Goal: Task Accomplishment & Management: Complete application form

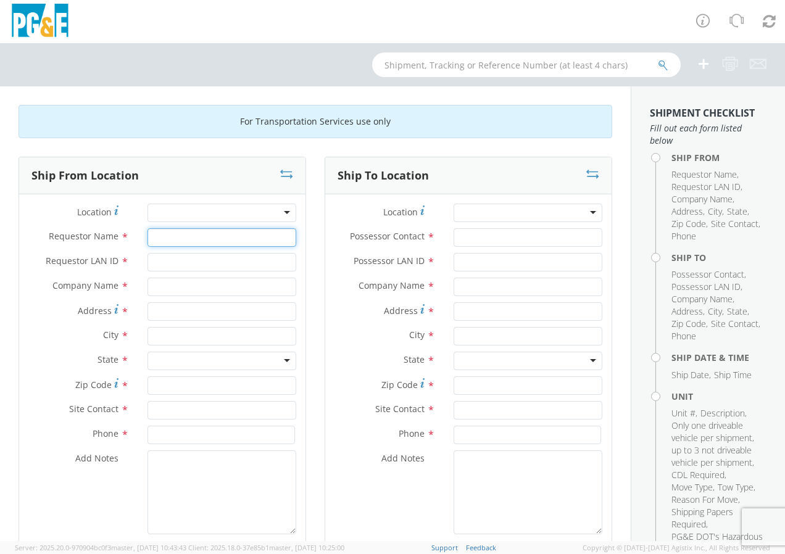
click at [254, 232] on input "Requestor Name *" at bounding box center [222, 237] width 149 height 19
type input "[PERSON_NAME]"
click at [168, 262] on input "Requestor LAN ID *" at bounding box center [222, 262] width 149 height 19
type input "d9hg"
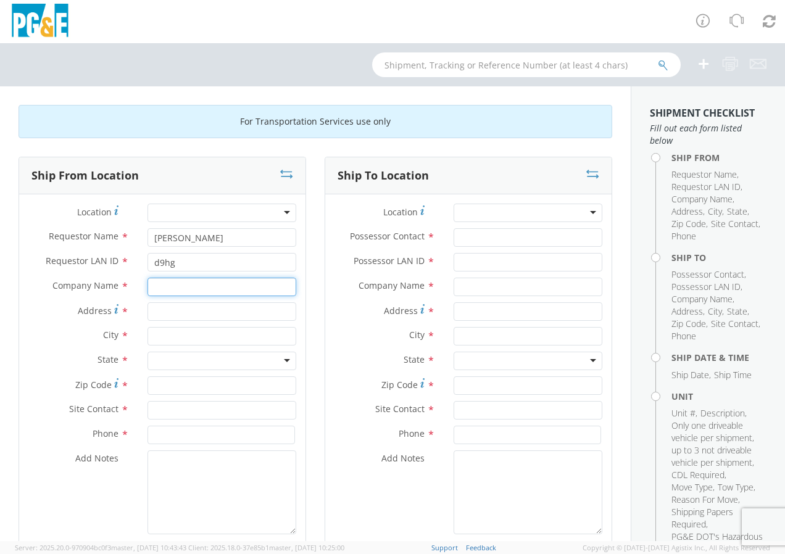
click at [162, 288] on input "text" at bounding box center [222, 287] width 149 height 19
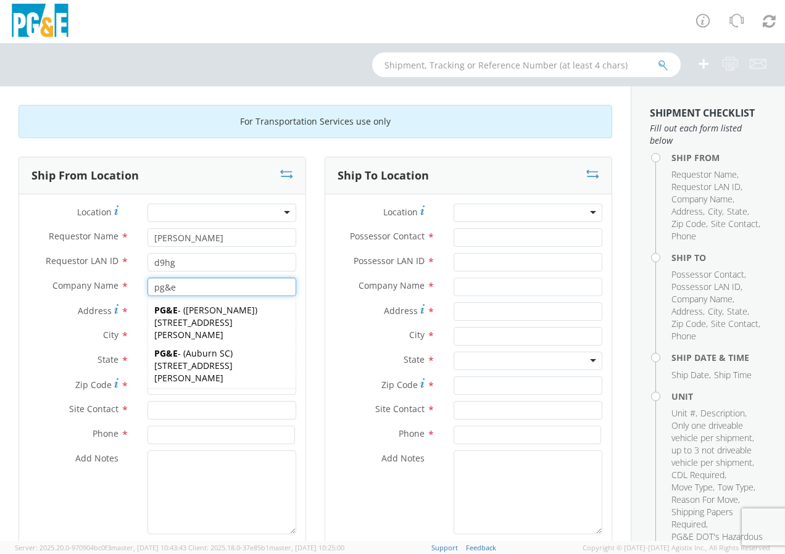
type input "pg&e"
click at [35, 307] on label "Address *" at bounding box center [78, 311] width 119 height 17
click at [148, 307] on input "Address *" at bounding box center [222, 312] width 149 height 19
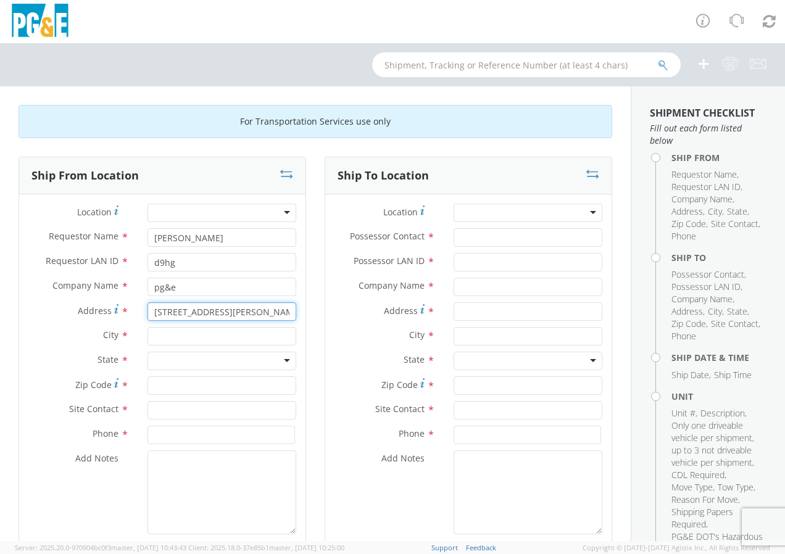
type input "[STREET_ADDRESS][PERSON_NAME]"
click at [169, 339] on input "text" at bounding box center [222, 336] width 149 height 19
type input "[GEOGRAPHIC_DATA]"
click at [161, 360] on div at bounding box center [222, 361] width 149 height 19
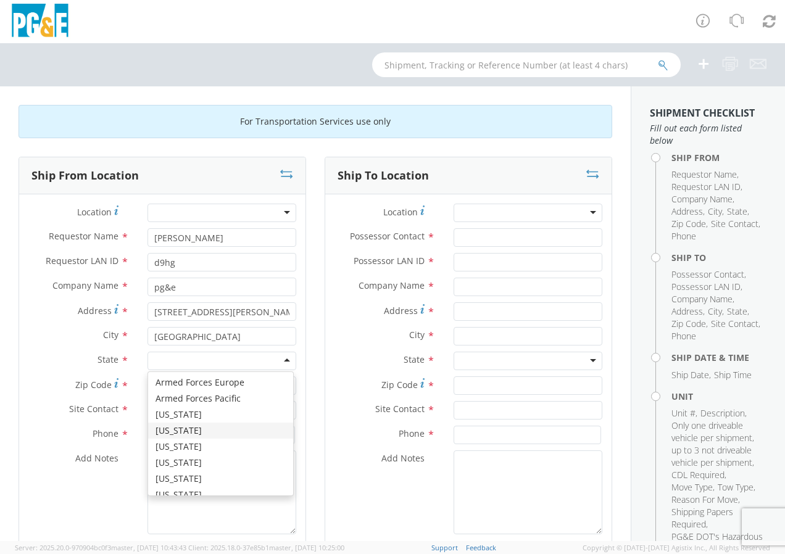
scroll to position [62, 0]
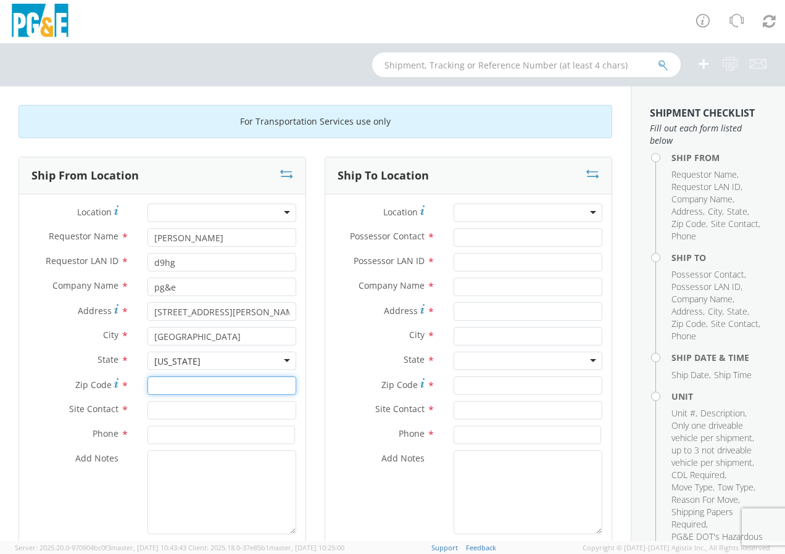
click at [162, 385] on input "Zip Code *" at bounding box center [222, 386] width 149 height 19
type input "93314"
click at [170, 414] on input "text" at bounding box center [222, 410] width 149 height 19
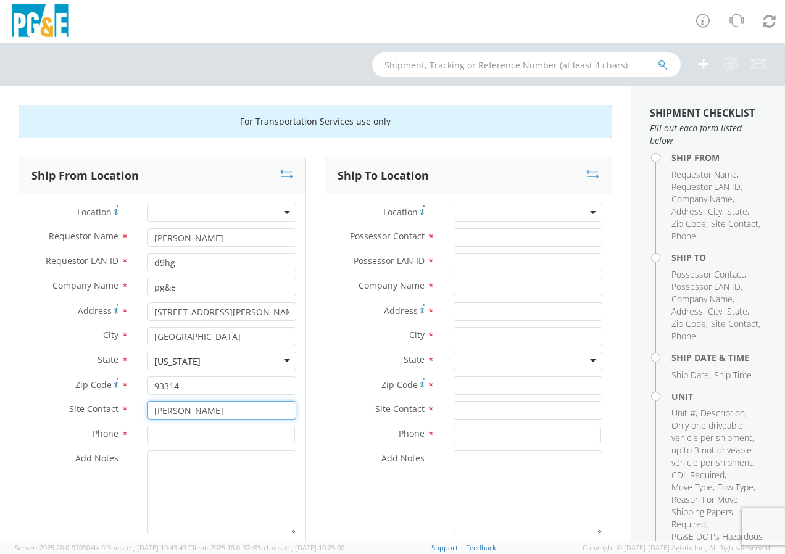
type input "[PERSON_NAME]"
click at [162, 439] on input at bounding box center [222, 435] width 148 height 19
type input "2"
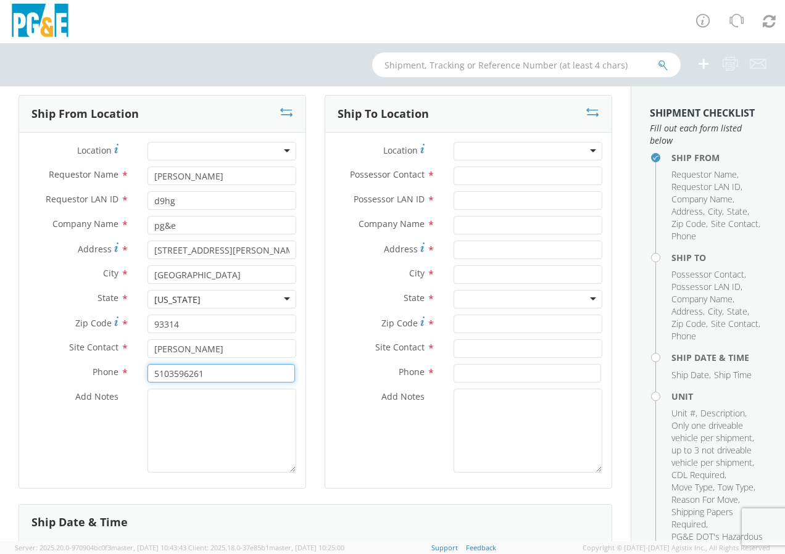
type input "5103596261"
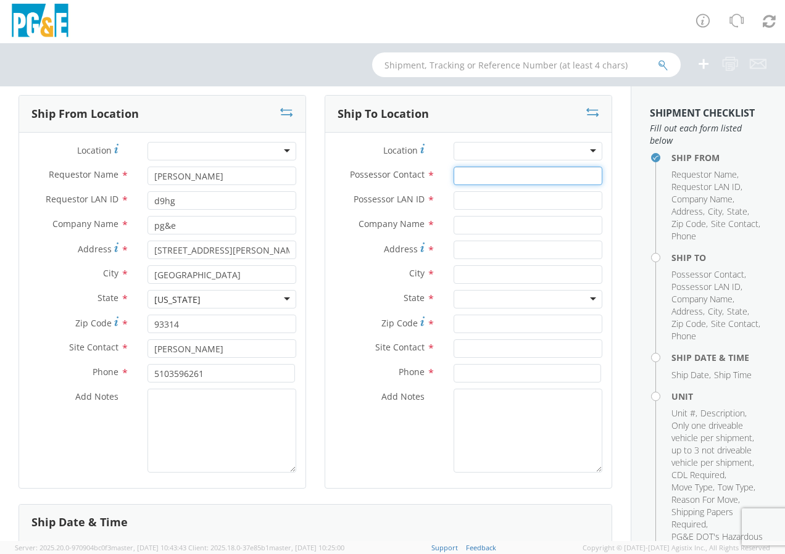
click at [508, 175] on input "Possessor Contact *" at bounding box center [528, 176] width 149 height 19
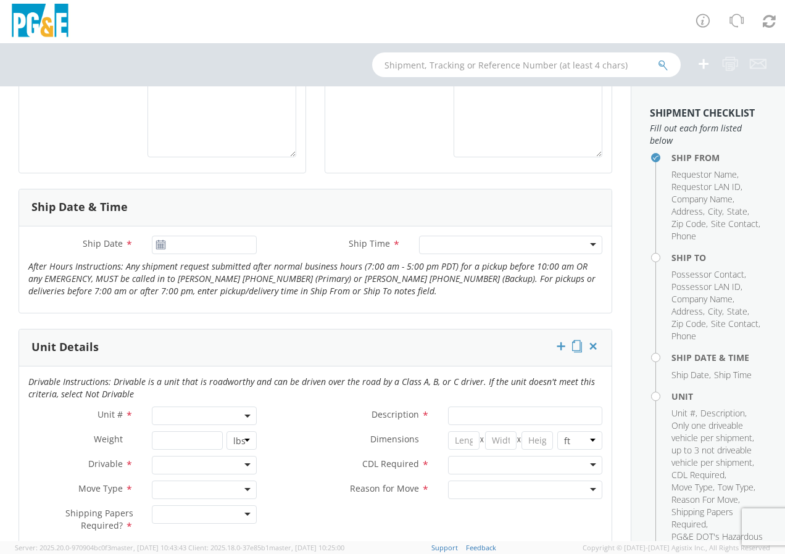
scroll to position [494, 0]
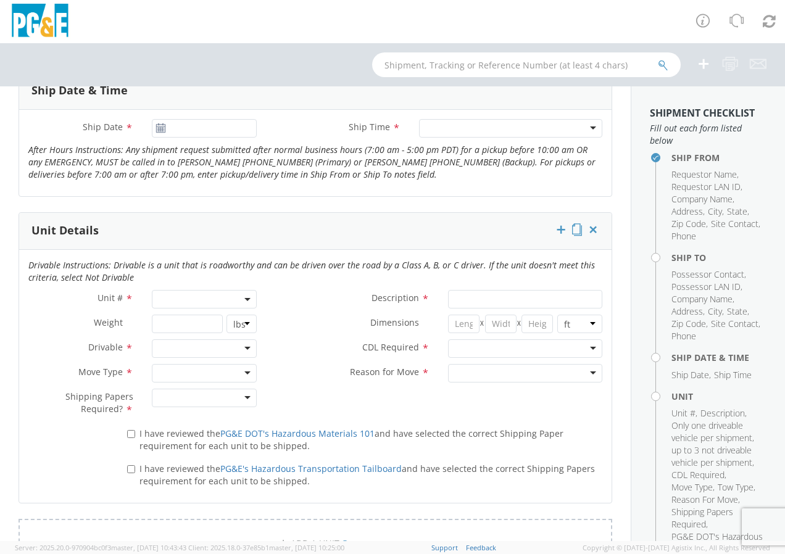
click at [241, 296] on span at bounding box center [204, 299] width 105 height 19
click at [198, 328] on input "search" at bounding box center [203, 320] width 97 height 19
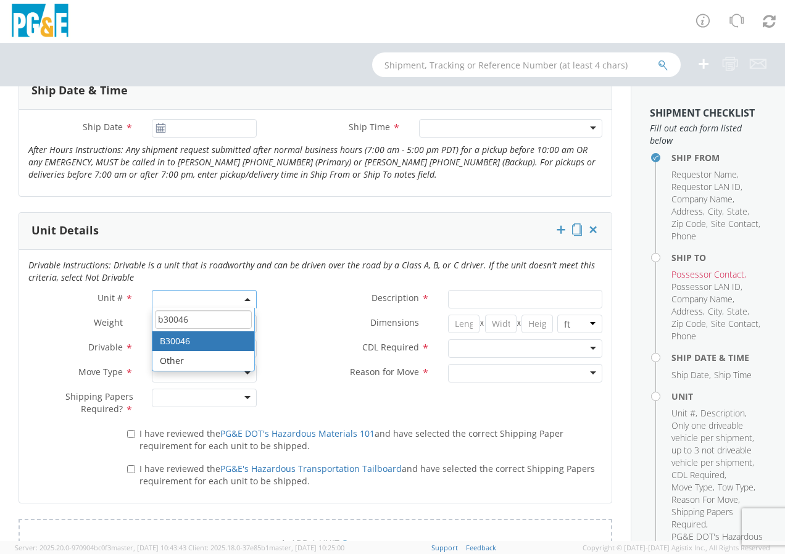
type input "b30046"
type input "TRUCK; MEDIUM LINE 4X4"
type input "56000"
select select "B30046"
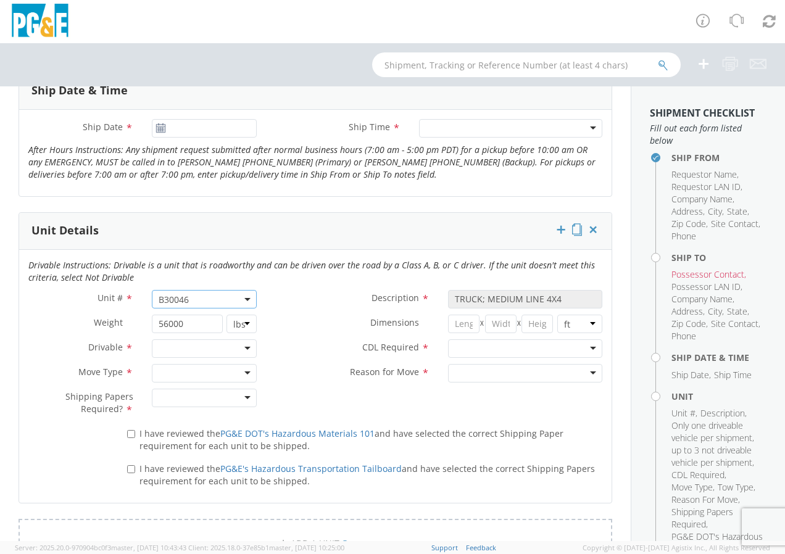
click at [241, 349] on div at bounding box center [204, 349] width 105 height 19
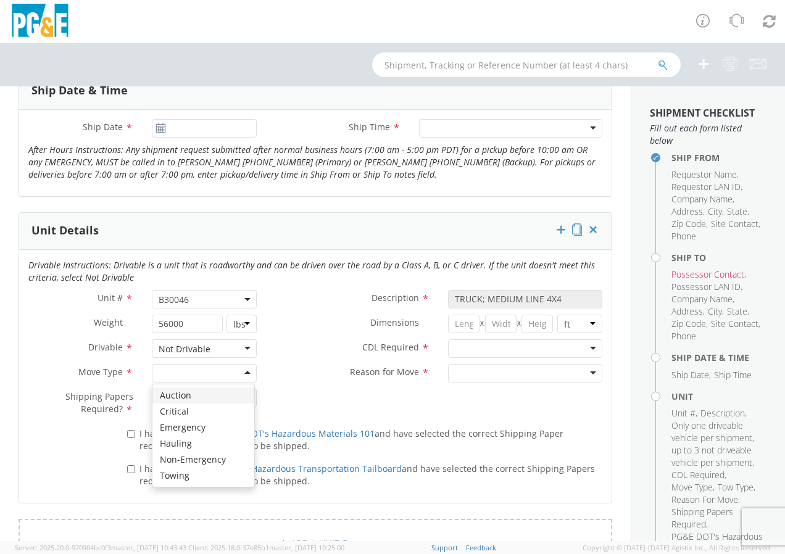
click at [241, 369] on div at bounding box center [204, 373] width 105 height 19
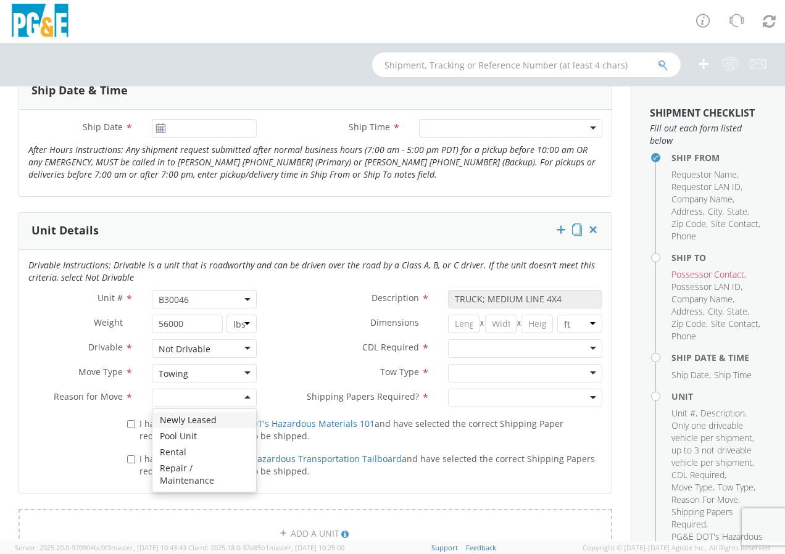
click at [244, 396] on div at bounding box center [204, 398] width 105 height 19
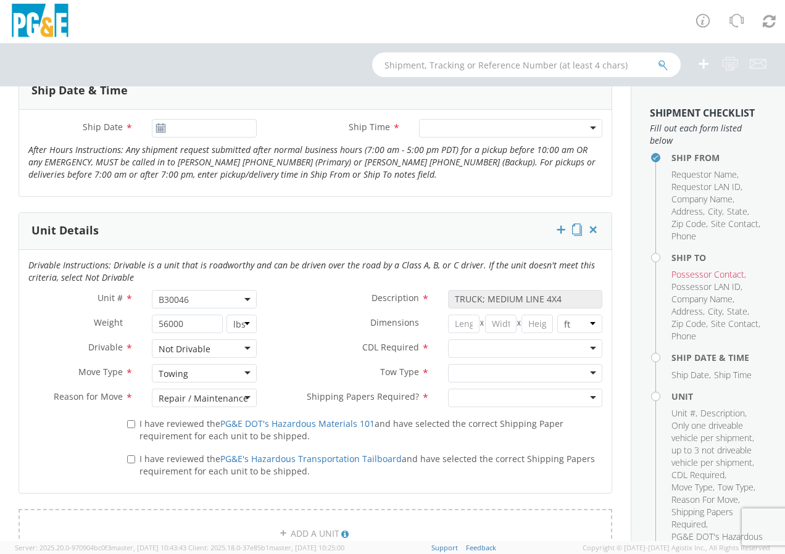
click at [581, 348] on div at bounding box center [525, 349] width 154 height 19
click at [572, 376] on div at bounding box center [525, 373] width 154 height 19
click at [482, 399] on div at bounding box center [525, 398] width 154 height 19
click at [135, 427] on label "I have reviewed the PG&E DOT's Hazardous Materials 101 and have selected the co…" at bounding box center [364, 429] width 475 height 27
click at [135, 427] on input "I have reviewed the PG&E DOT's Hazardous Materials 101 and have selected the co…" at bounding box center [131, 424] width 8 height 8
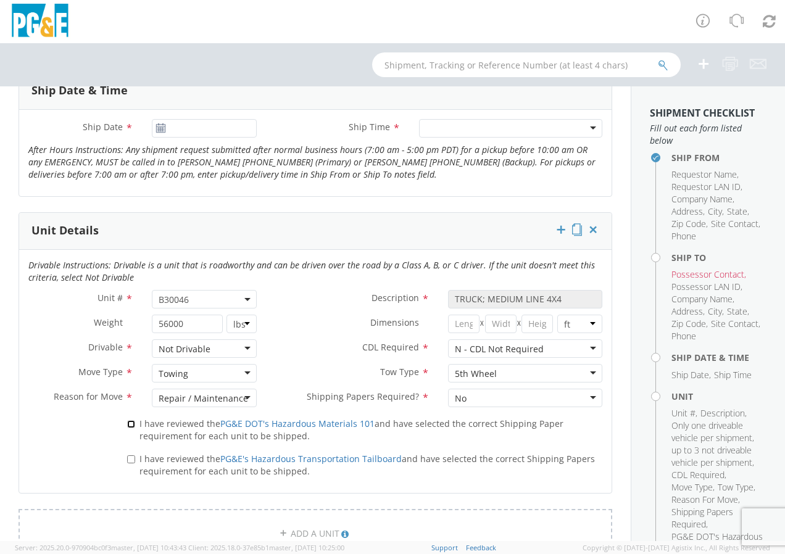
checkbox input "true"
click at [128, 457] on input "I have reviewed the PG&E's Hazardous Transportation Tailboard and have selected…" at bounding box center [131, 460] width 8 height 8
checkbox input "true"
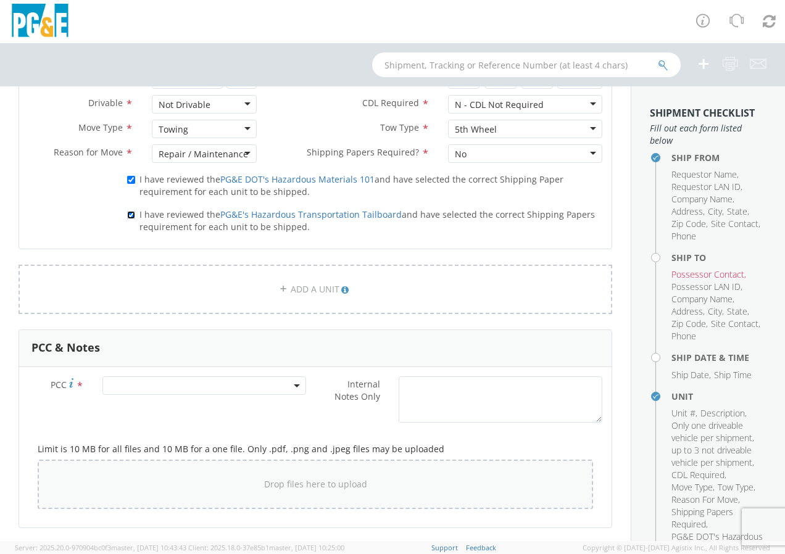
scroll to position [741, 0]
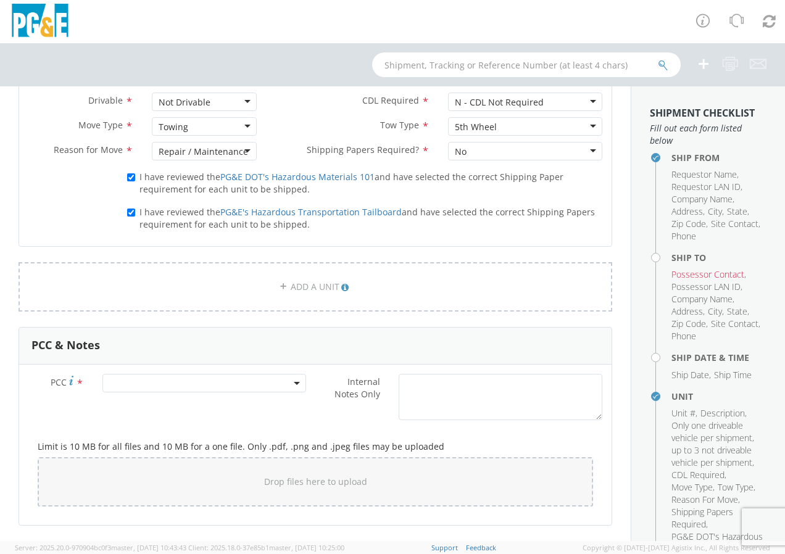
click at [157, 383] on span at bounding box center [204, 383] width 204 height 19
click at [553, 318] on div "ADD A UNIT" at bounding box center [315, 294] width 612 height 65
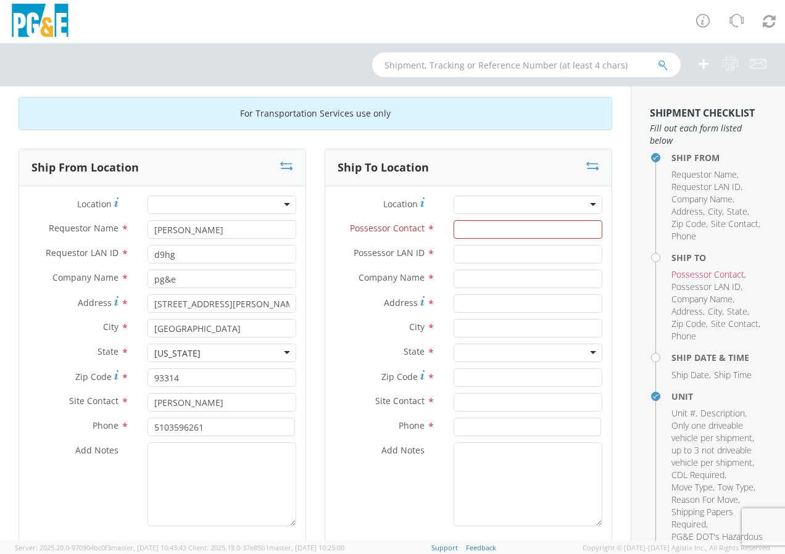
scroll to position [0, 0]
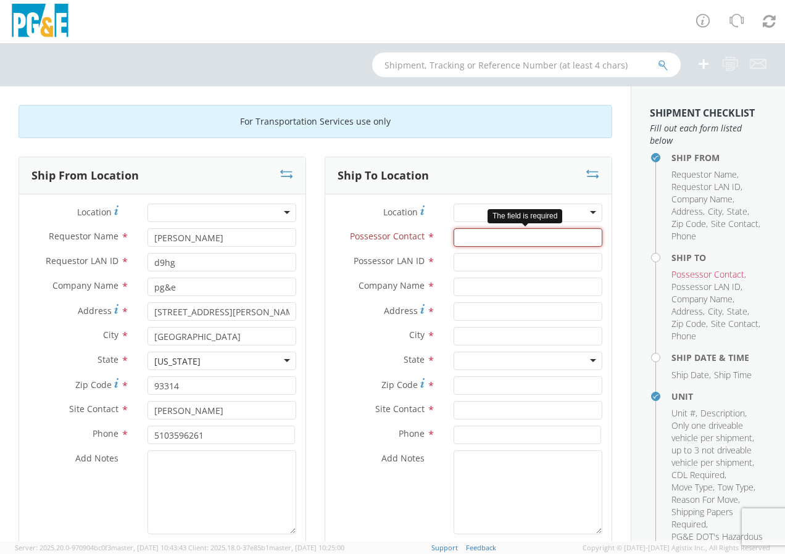
click at [494, 234] on input "Possessor Contact *" at bounding box center [528, 237] width 149 height 19
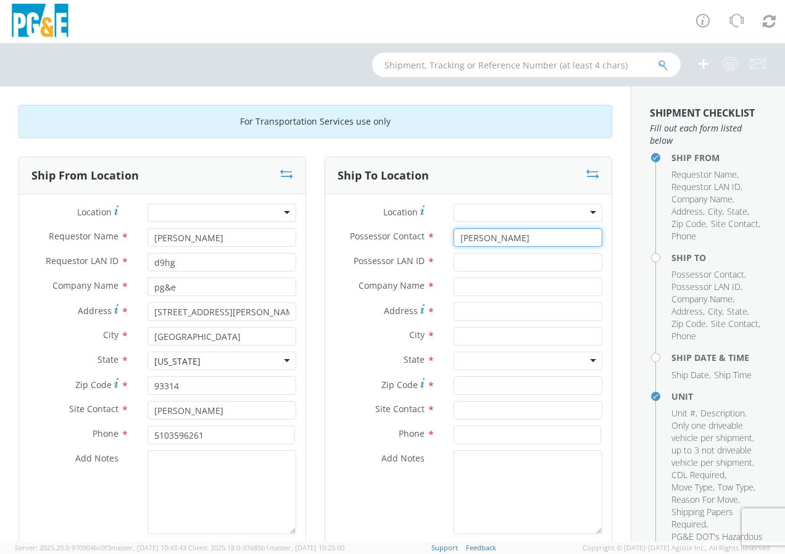
type input "[PERSON_NAME]"
click at [476, 265] on input "Possessor LAN ID *" at bounding box center [528, 262] width 149 height 19
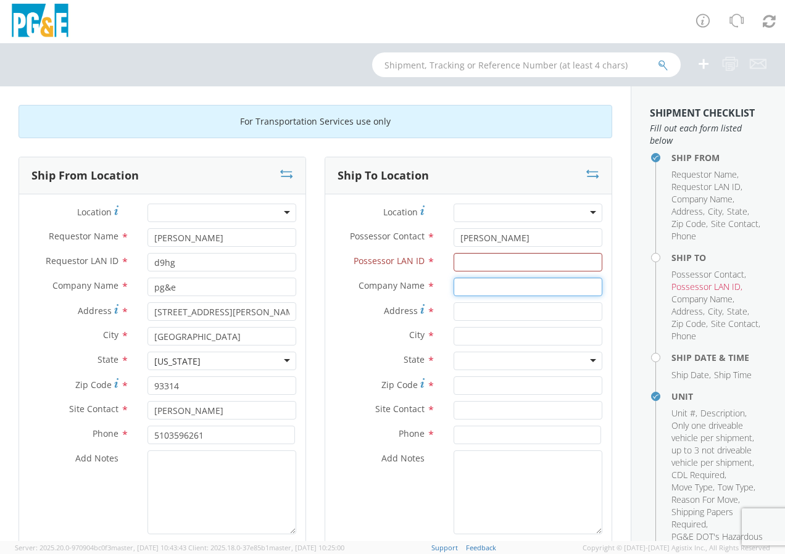
click at [462, 287] on input "text" at bounding box center [528, 287] width 149 height 19
click at [535, 324] on span "[STREET_ADDRESS]" at bounding box center [532, 323] width 78 height 12
type input "PG&E [PERSON_NAME] Garage"
type input "[STREET_ADDRESS]"
type input "[PERSON_NAME]"
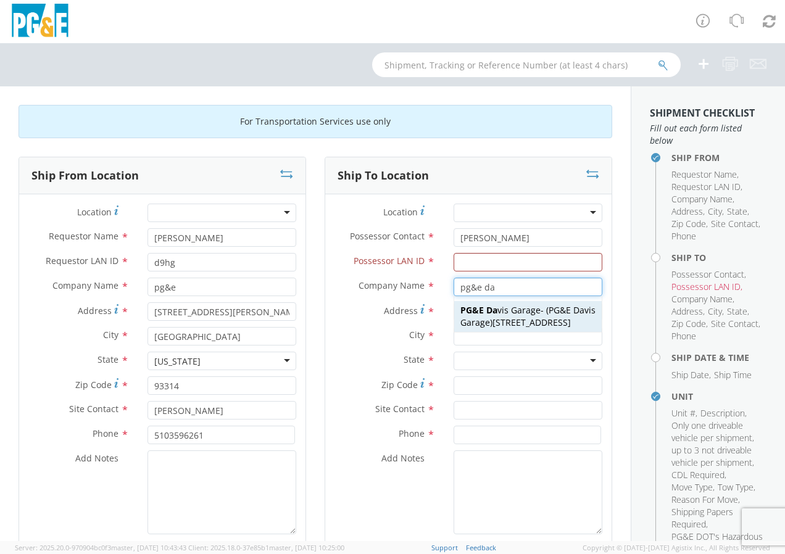
type input "95616"
type input "PG&E [PERSON_NAME] Garage"
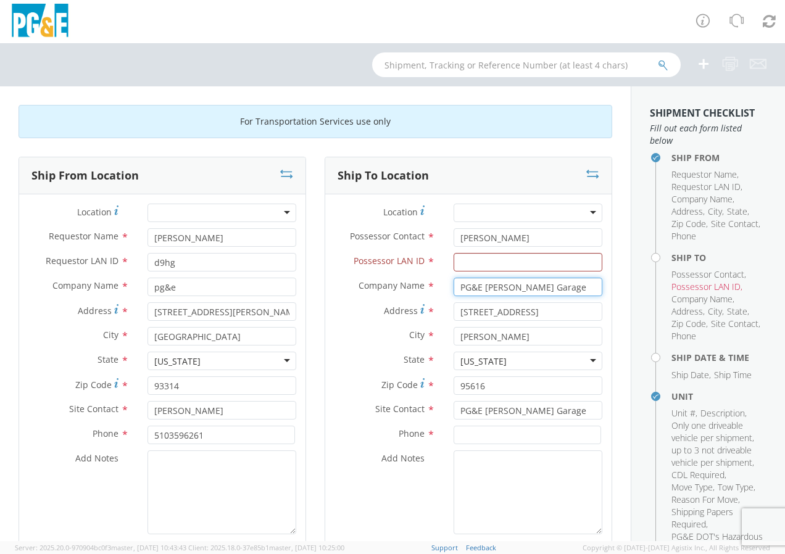
type input "PG&E [PERSON_NAME] Garage"
click at [466, 435] on input at bounding box center [528, 435] width 148 height 19
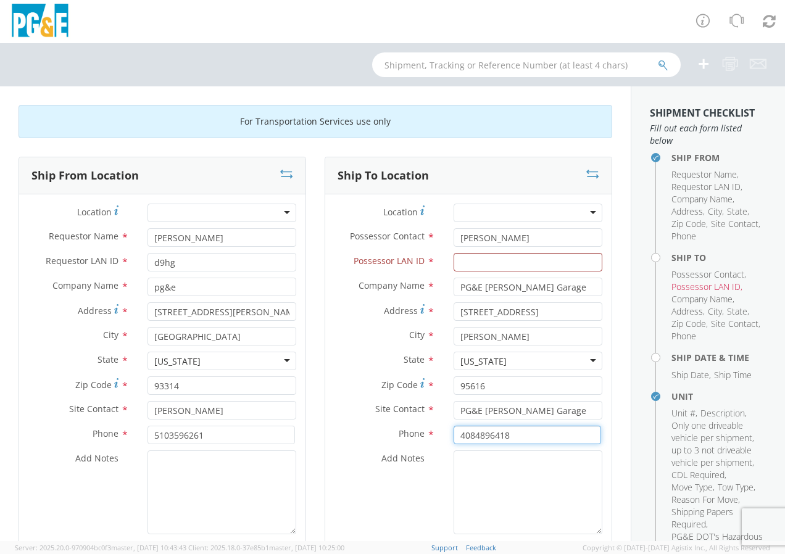
type input "4084896418"
click at [369, 470] on div "Add Notes *" at bounding box center [468, 493] width 286 height 84
click at [489, 267] on input "Possessor LAN ID *" at bounding box center [528, 262] width 149 height 19
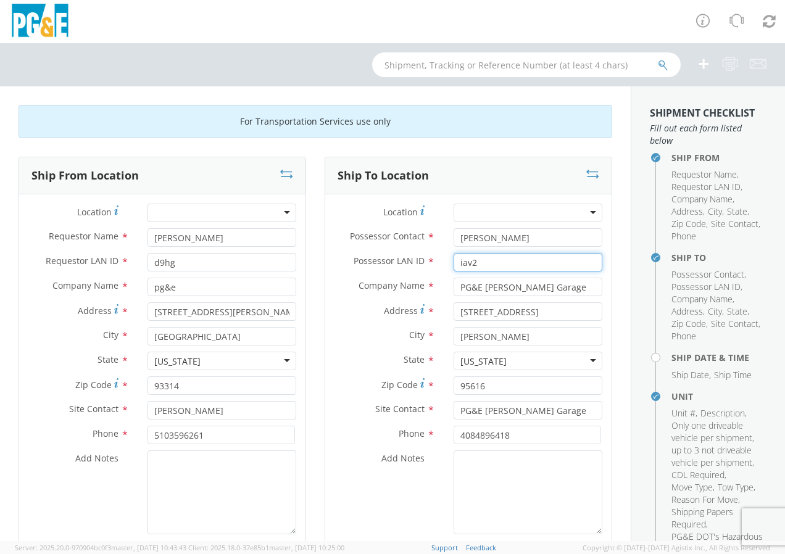
type input "iav2"
click at [325, 336] on label "City *" at bounding box center [384, 335] width 119 height 16
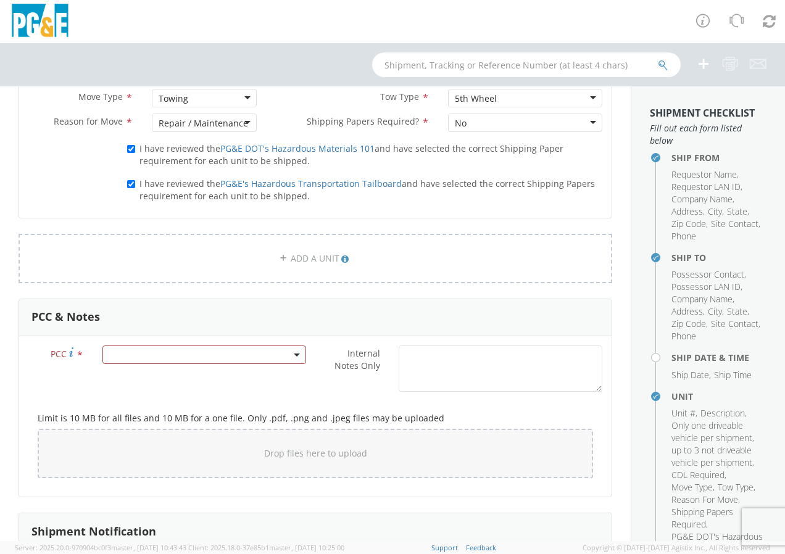
scroll to position [864, 0]
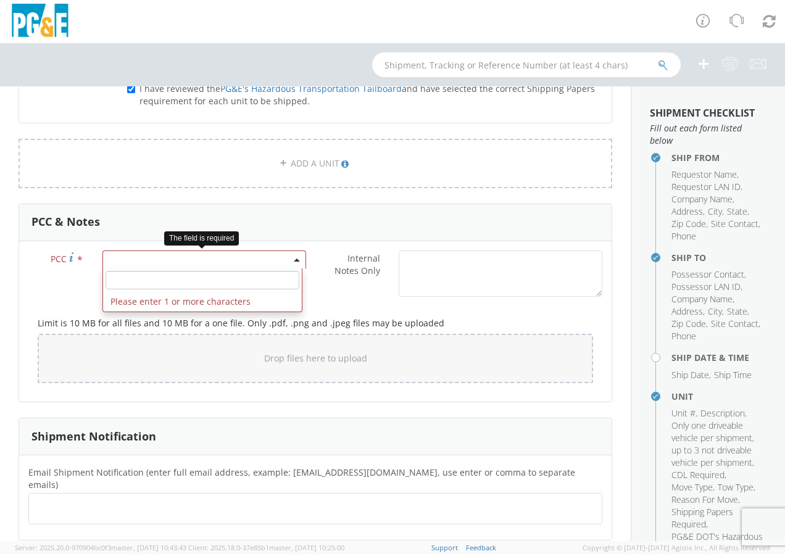
click at [289, 264] on span at bounding box center [204, 260] width 204 height 19
click at [214, 278] on input "number" at bounding box center [203, 280] width 194 height 19
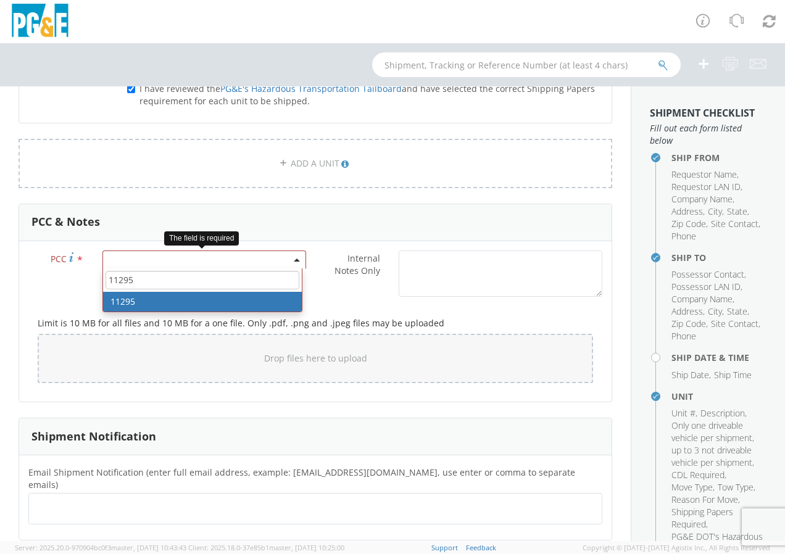
type input "11295"
select select "11295"
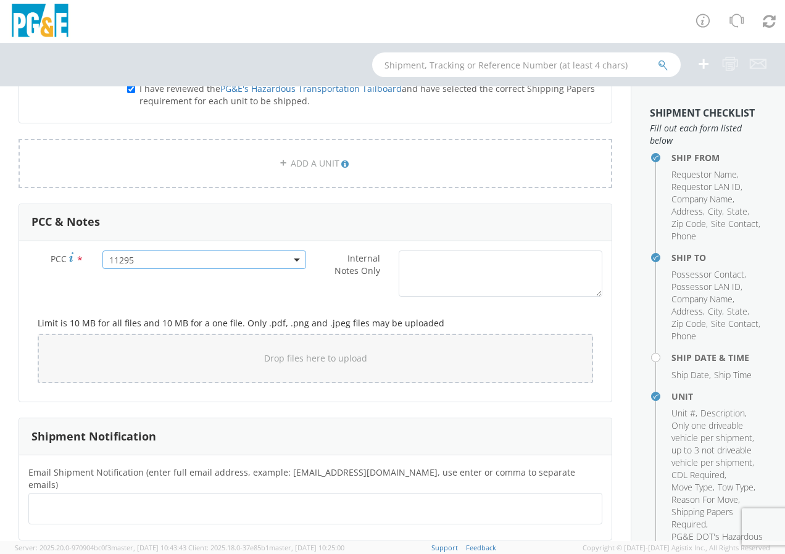
click at [304, 307] on div "Limit is 10 MB for all files and 10 MB for a one file. Only .pdf, .png and .jpe…" at bounding box center [315, 348] width 574 height 90
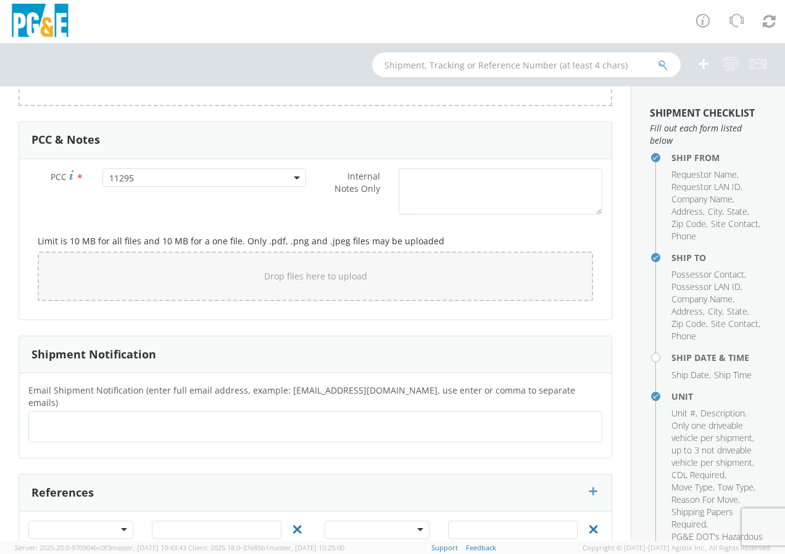
scroll to position [988, 0]
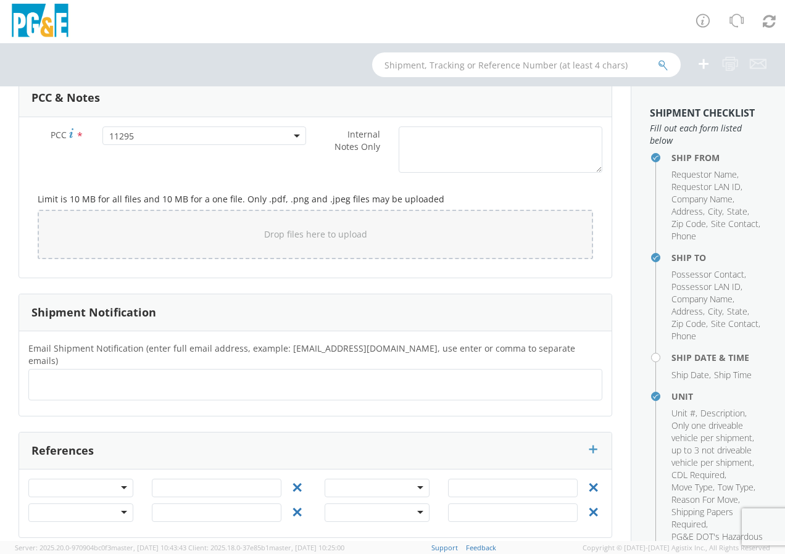
click at [73, 377] on ul at bounding box center [315, 385] width 563 height 20
type input "t"
type input "t4sn"
type input "jprw"
click at [62, 375] on ul at bounding box center [315, 385] width 563 height 20
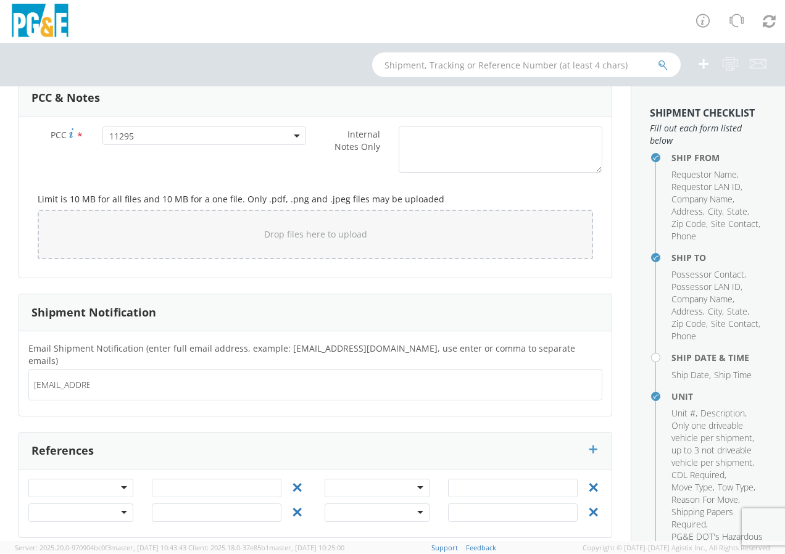
type input "[EMAIL_ADDRESS][DOMAIN_NAME]"
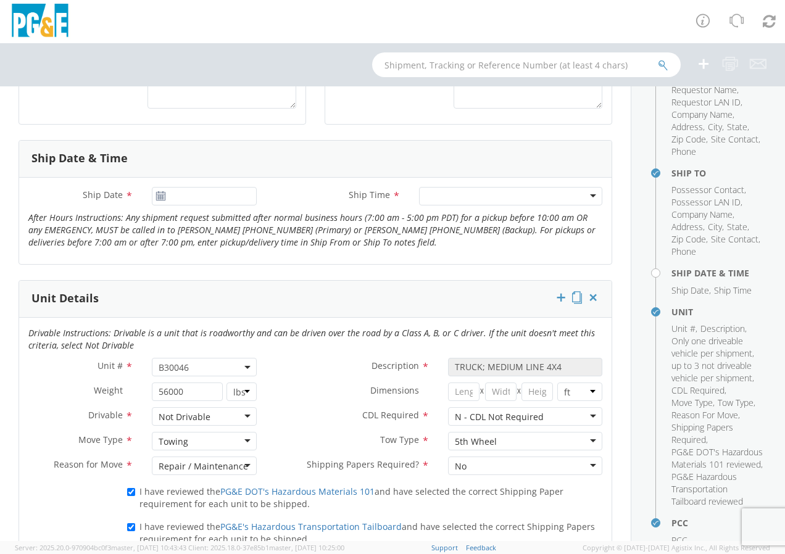
scroll to position [432, 0]
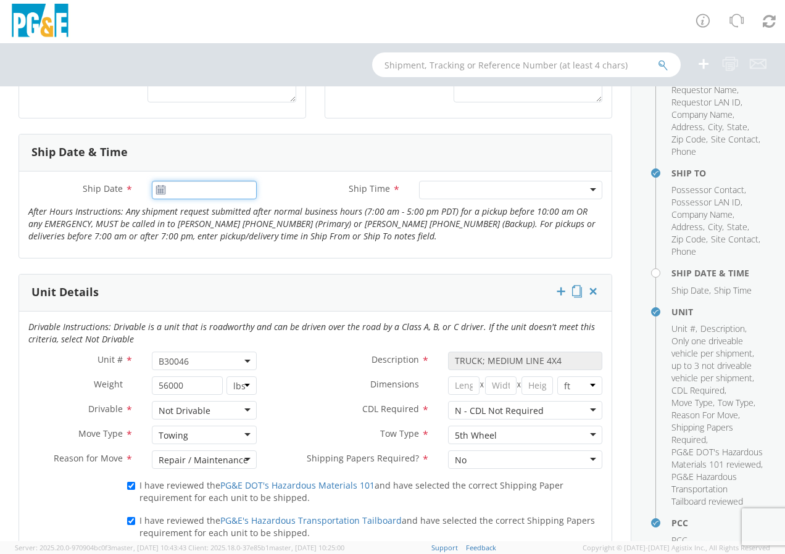
type input "[DATE]"
click at [172, 186] on input "[DATE]" at bounding box center [204, 190] width 105 height 19
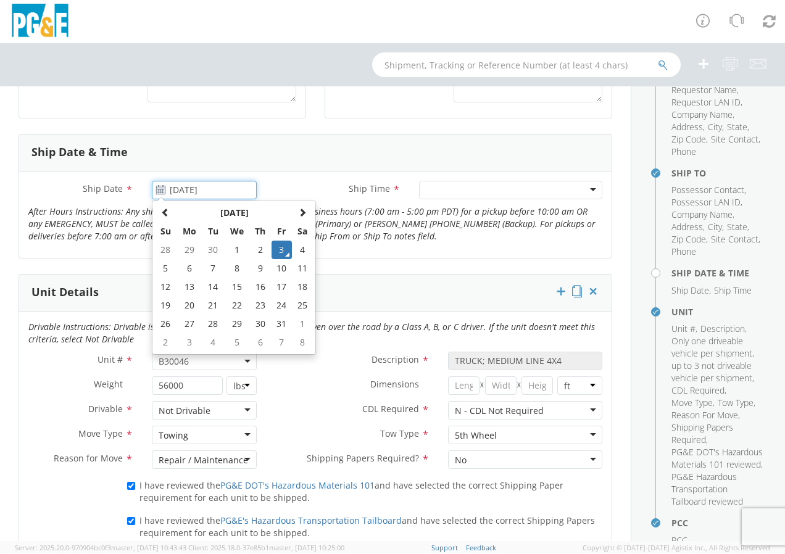
click at [280, 251] on td "3" at bounding box center [282, 250] width 21 height 19
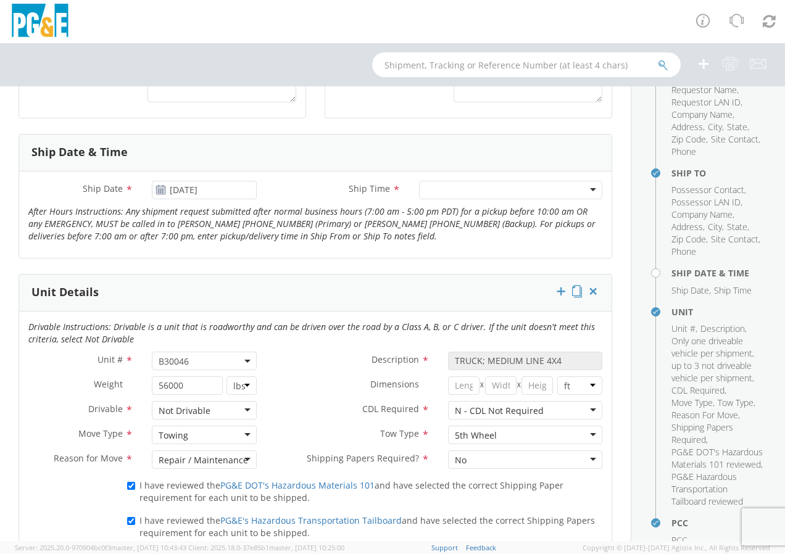
click at [492, 198] on div at bounding box center [510, 190] width 183 height 19
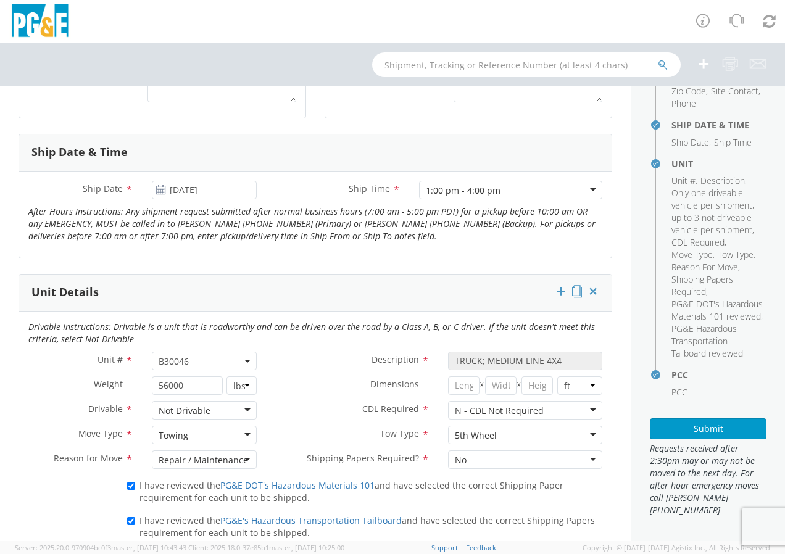
scroll to position [270, 0]
click at [674, 432] on button "Submit" at bounding box center [708, 429] width 117 height 21
